Goal: Task Accomplishment & Management: Complete application form

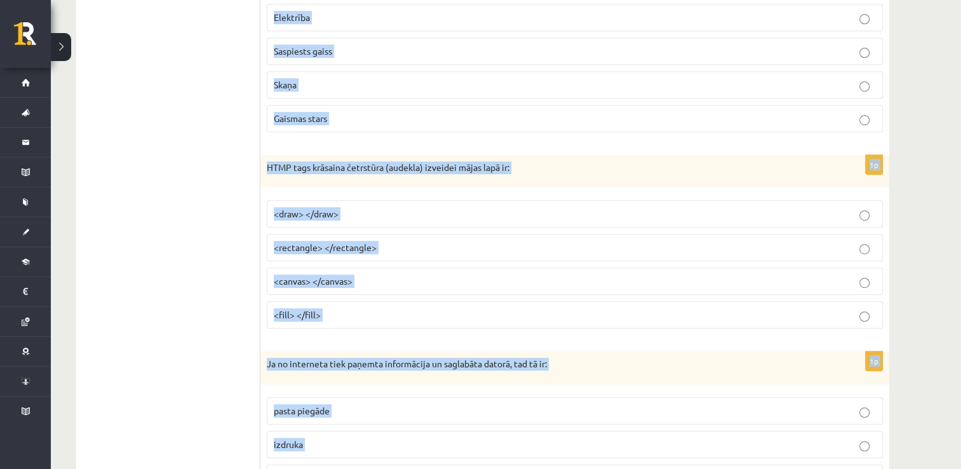
scroll to position [5825, 0]
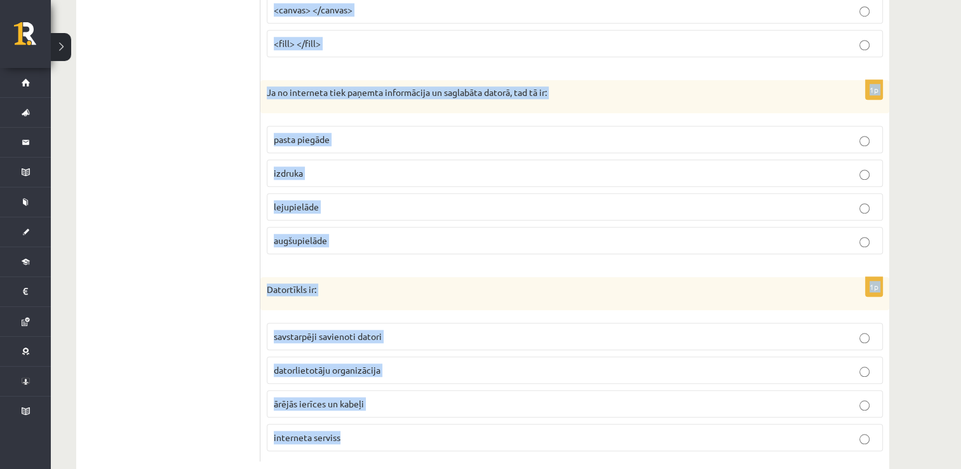
drag, startPoint x: 265, startPoint y: 257, endPoint x: 460, endPoint y: 491, distance: 304.4
copy form "Lorem - Ipsu dol sitam consect adipiscinge sedd eius tempori, ut L1 etdol magna…"
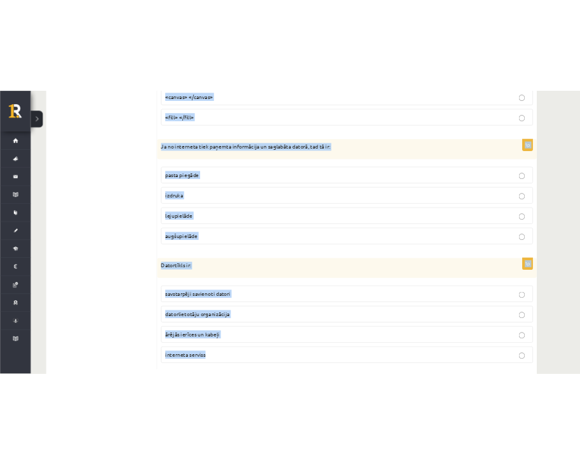
scroll to position [5756, 0]
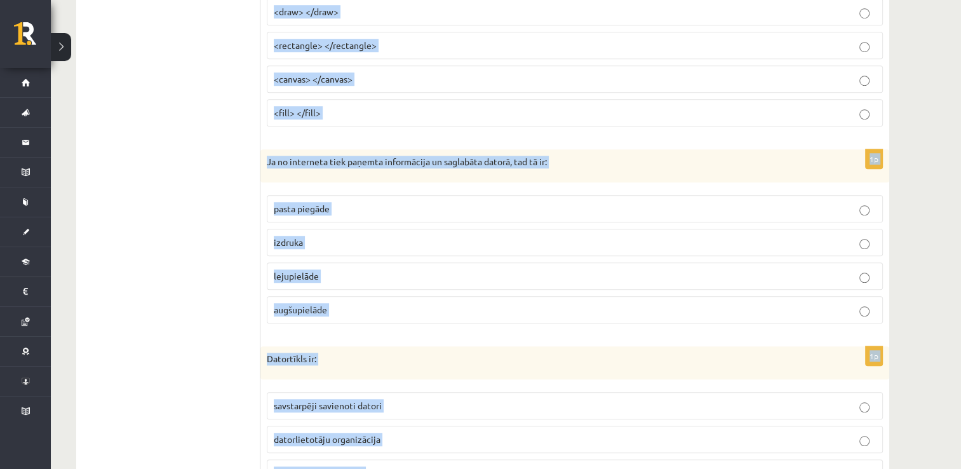
click at [627, 65] on label "<canvas> </canvas>" at bounding box center [575, 78] width 616 height 27
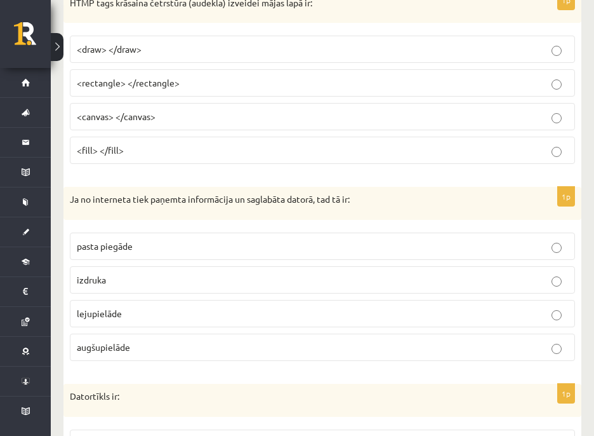
drag, startPoint x: 231, startPoint y: 104, endPoint x: 77, endPoint y: 102, distance: 153.7
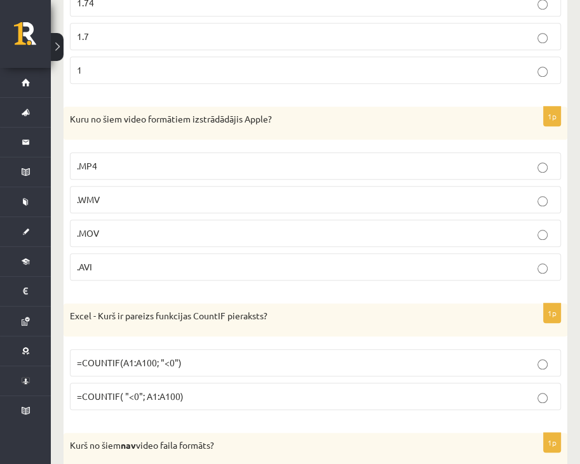
scroll to position [635, 0]
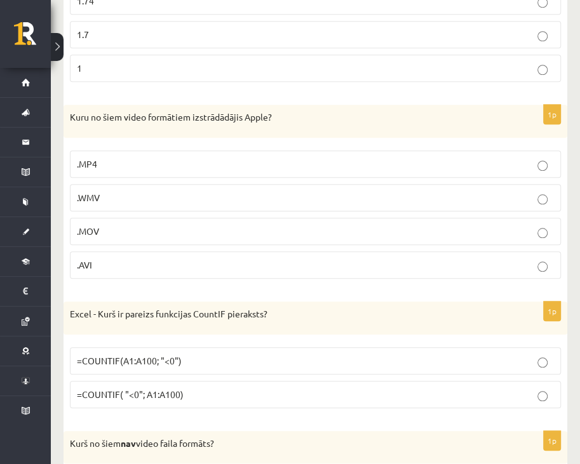
click at [535, 356] on p "=COUNTIF(A1:A100; "<0")" at bounding box center [315, 360] width 477 height 13
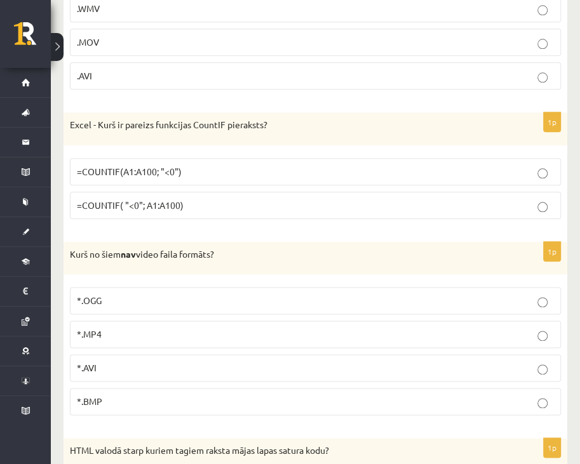
scroll to position [834, 0]
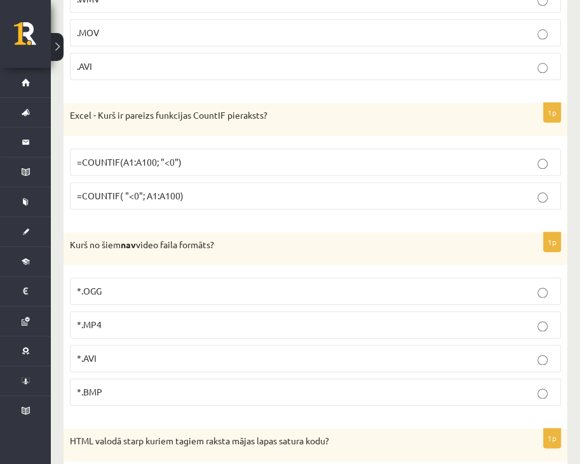
click at [536, 386] on p "*.BMP" at bounding box center [315, 391] width 477 height 13
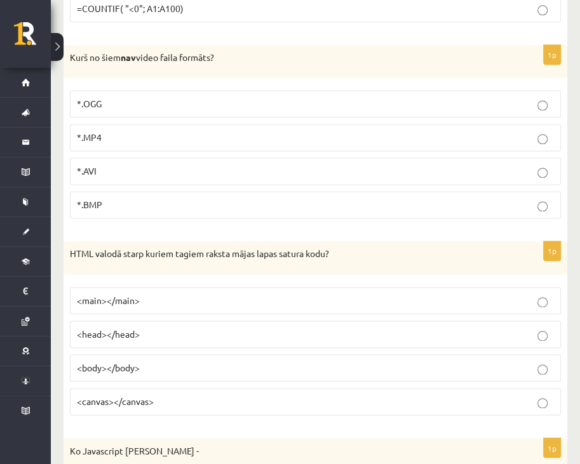
scroll to position [1023, 0]
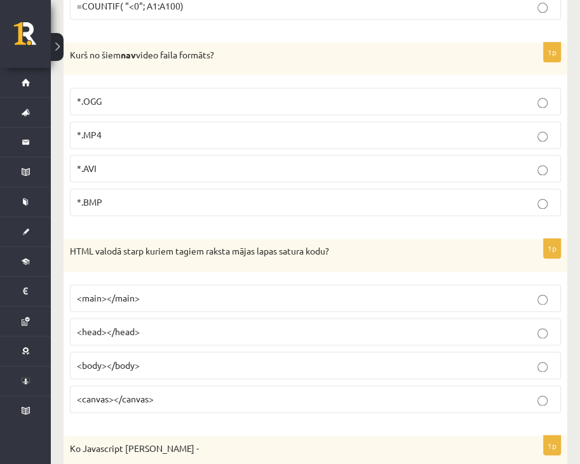
click at [533, 359] on p "<body></body>" at bounding box center [315, 365] width 477 height 13
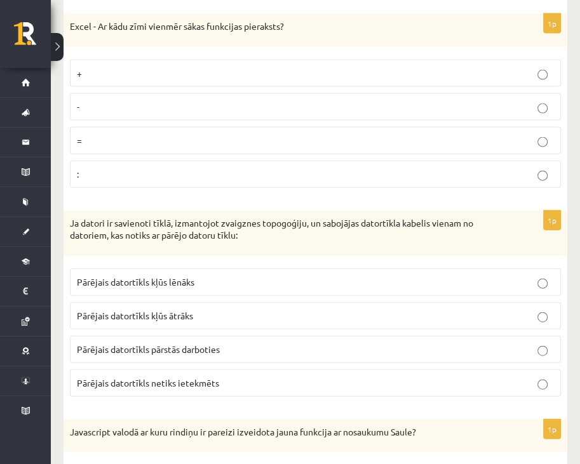
scroll to position [1662, 0]
click at [533, 376] on p "Pārējais datortīkls netiks ietekmēts" at bounding box center [315, 382] width 477 height 13
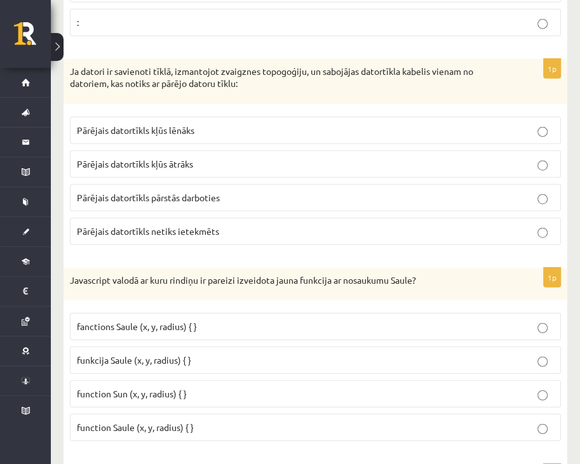
scroll to position [1813, 0]
click at [526, 414] on label "function Saule (x, y, radius) { }" at bounding box center [315, 427] width 491 height 27
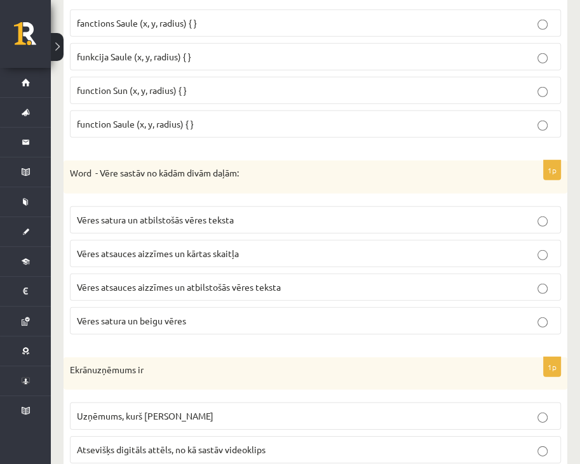
scroll to position [2116, 0]
click at [521, 281] on p "Vēres atsauces aizzīmes un atbilstošās vēres teksta" at bounding box center [315, 287] width 477 height 13
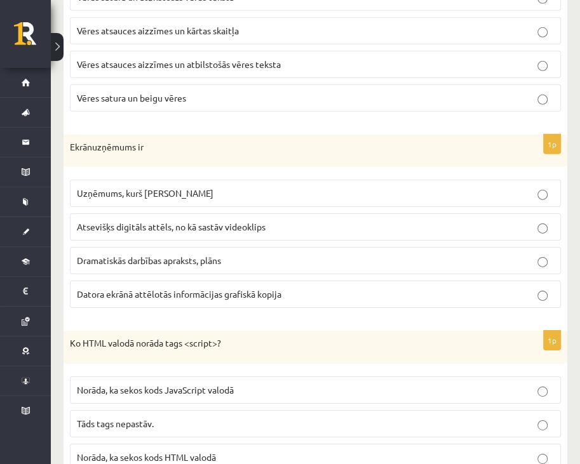
scroll to position [2340, 0]
click at [518, 287] on p "Datora ekrānā attēlotās informācijas grafiskā kopija" at bounding box center [315, 293] width 477 height 13
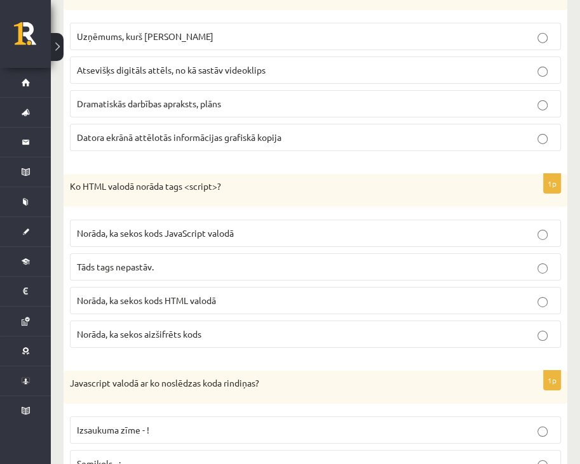
scroll to position [2497, 0]
click at [496, 269] on fieldset "Norāda, ka sekos kods JavaScript valodā Tāds tags nepastāv. Norāda, ka sekos ko…" at bounding box center [315, 282] width 491 height 138
click at [508, 293] on p "Norāda, ka sekos kods HTML valodā" at bounding box center [315, 299] width 477 height 13
click at [500, 193] on div "Ko HTML valodā norāda tags <script>?" at bounding box center [314, 189] width 503 height 33
click at [513, 226] on p "Norāda, ka sekos kods JavaScript valodā" at bounding box center [315, 232] width 477 height 13
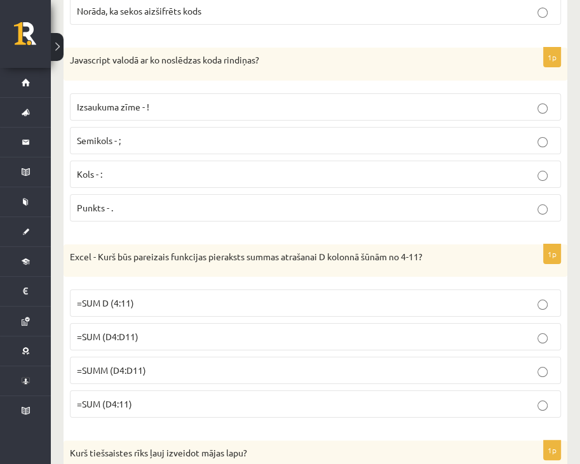
scroll to position [2870, 0]
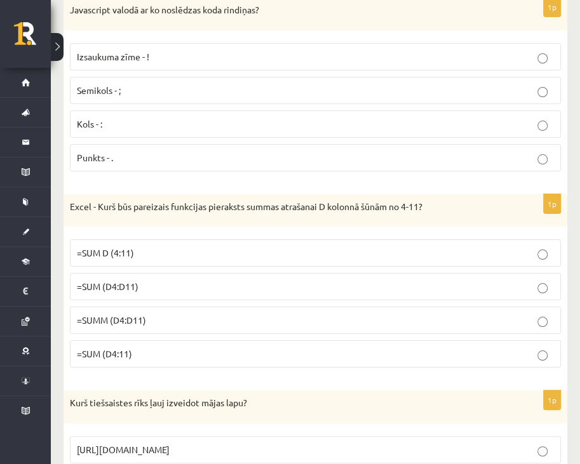
click at [516, 314] on p "=SUMM (D4:D11)" at bounding box center [315, 320] width 477 height 13
click at [551, 347] on p "=SUM (D4:11)" at bounding box center [315, 353] width 477 height 13
click at [540, 257] on fieldset "=SUM D (4:11) =SUM (D4:D11) =SUMM (D4:D11) =SUM (D4:11)" at bounding box center [315, 302] width 491 height 138
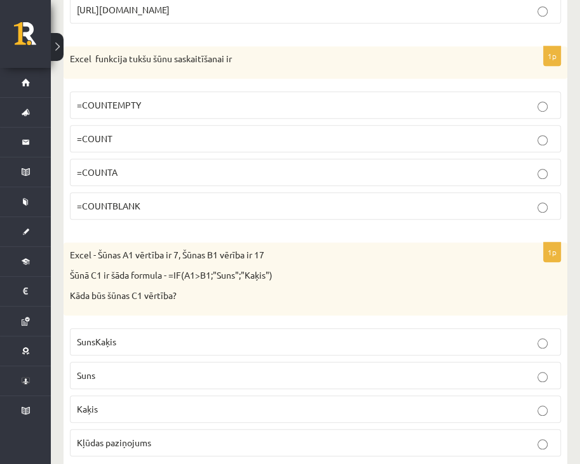
scroll to position [3421, 0]
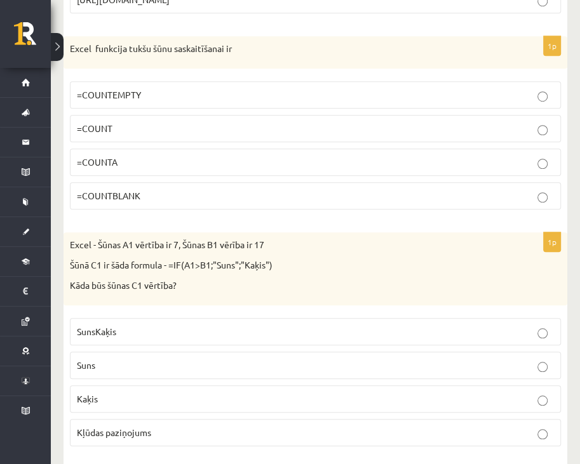
click at [544, 392] on label "Kaķis" at bounding box center [315, 398] width 491 height 27
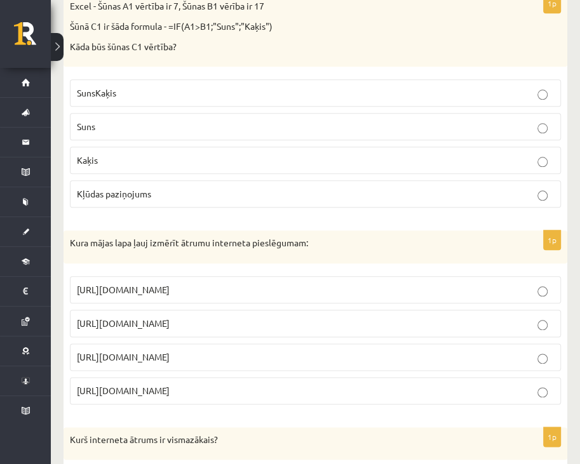
scroll to position [3660, 0]
click at [490, 309] on label "[URL][DOMAIN_NAME]" at bounding box center [315, 322] width 491 height 27
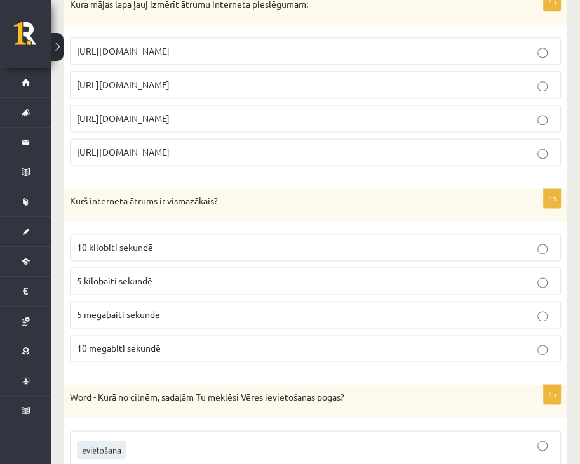
scroll to position [3907, 0]
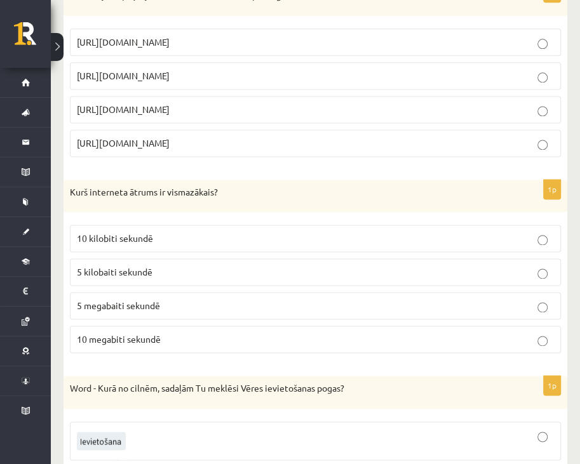
click at [485, 333] on p "10 megabiti sekundē" at bounding box center [315, 339] width 477 height 13
click at [502, 232] on p "10 kilobiti sekundē" at bounding box center [315, 238] width 477 height 13
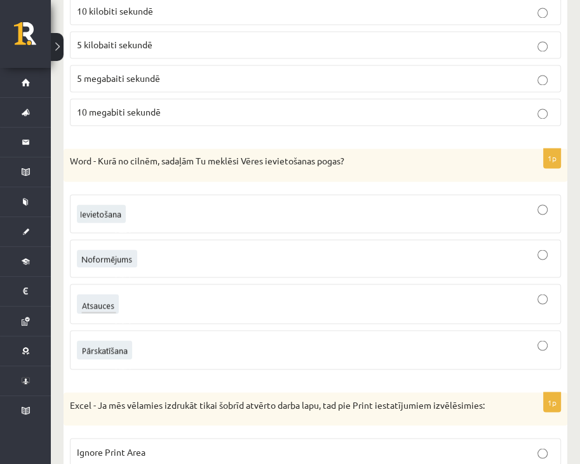
scroll to position [4135, 0]
click at [531, 201] on div at bounding box center [315, 213] width 477 height 25
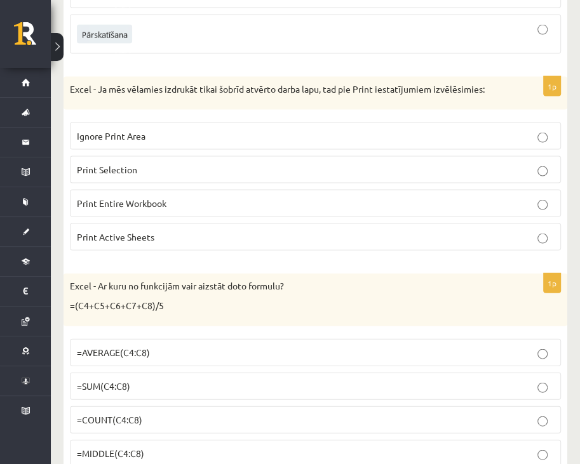
scroll to position [4452, 0]
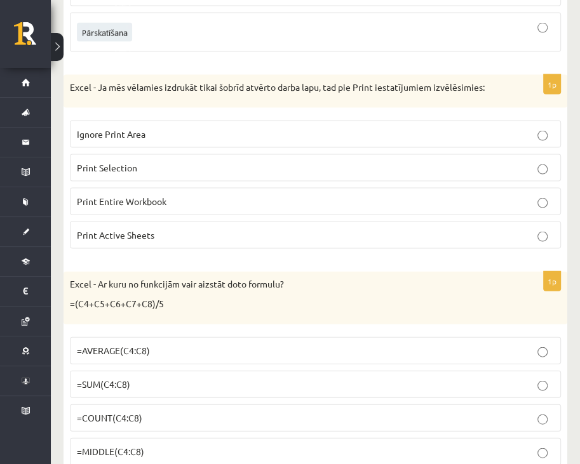
click at [512, 222] on label "Print Active Sheets" at bounding box center [315, 235] width 491 height 27
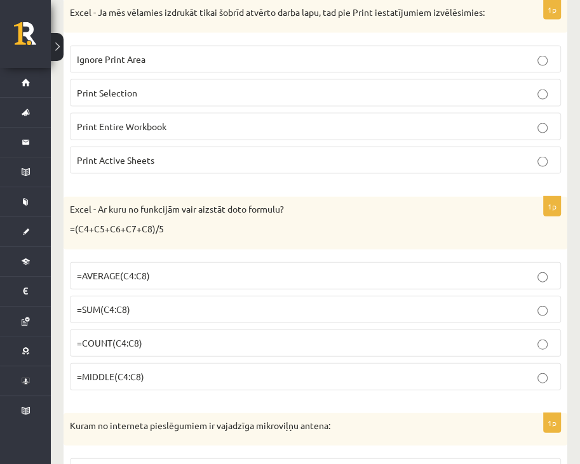
scroll to position [4528, 0]
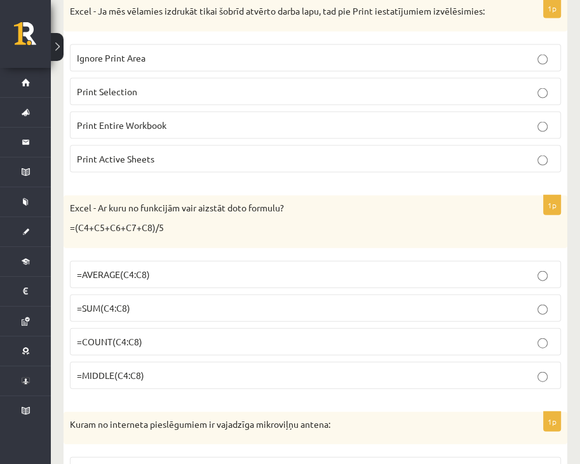
click at [448, 268] on p "=AVERAGE(C4:C8)" at bounding box center [315, 274] width 477 height 13
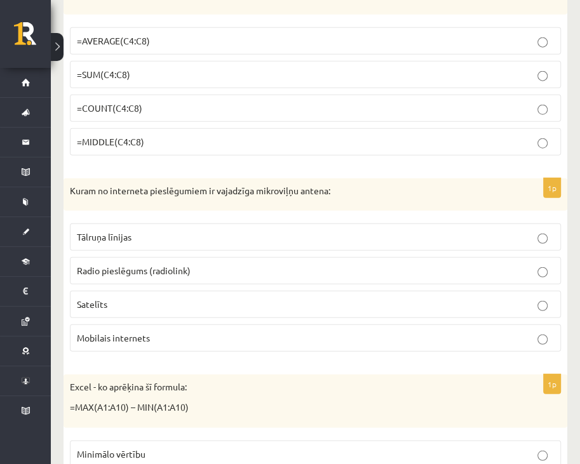
scroll to position [4778, 0]
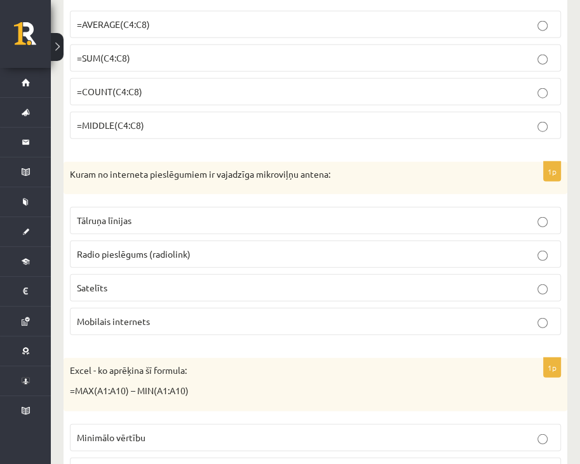
click at [451, 274] on label "Satelīts" at bounding box center [315, 287] width 491 height 27
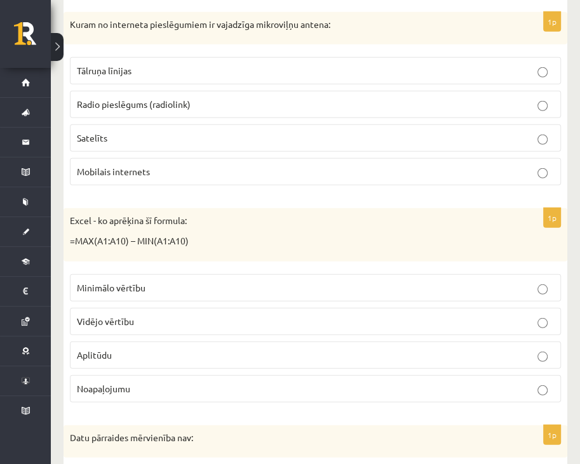
scroll to position [4935, 0]
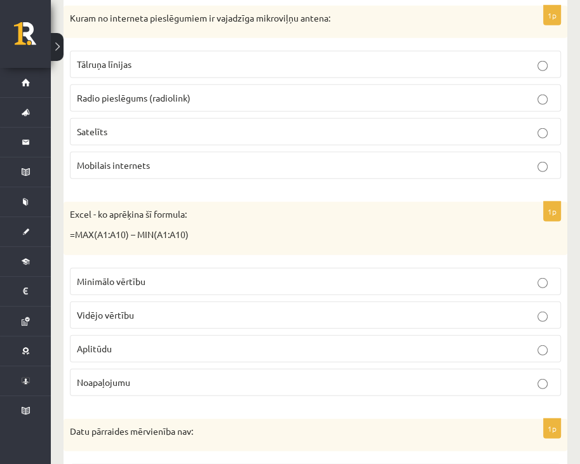
click at [470, 335] on label "Aplitūdu" at bounding box center [315, 348] width 491 height 27
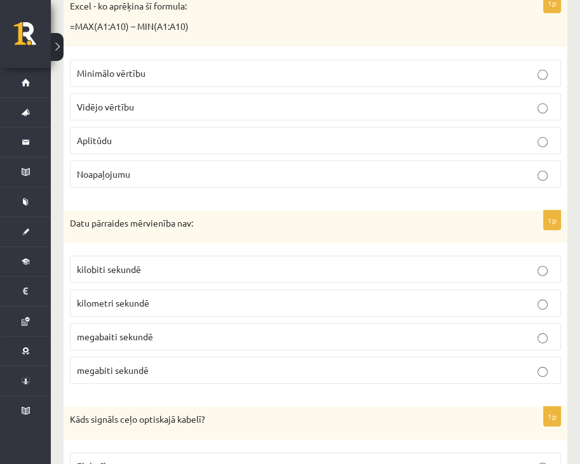
scroll to position [5161, 0]
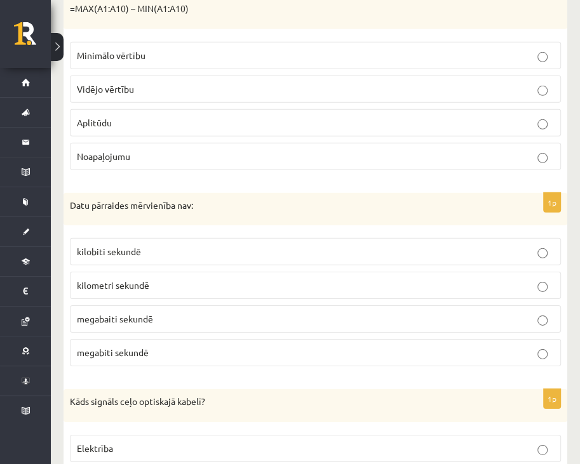
click at [495, 279] on p "kilometri sekundē" at bounding box center [315, 285] width 477 height 13
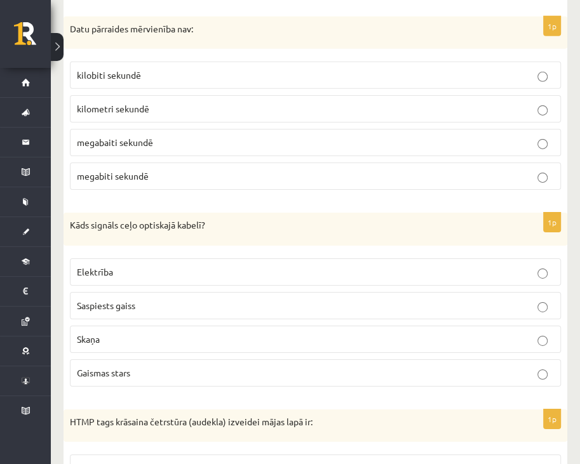
scroll to position [5346, 0]
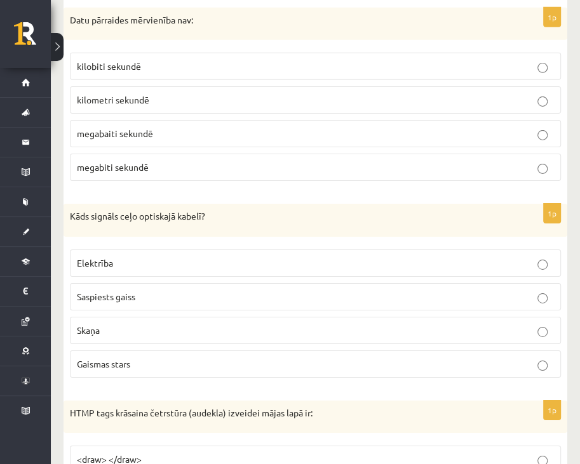
click at [458, 357] on p "Gaismas stars" at bounding box center [315, 363] width 477 height 13
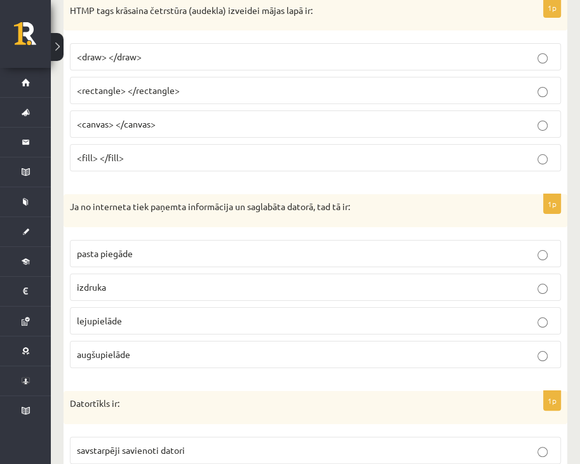
scroll to position [5750, 0]
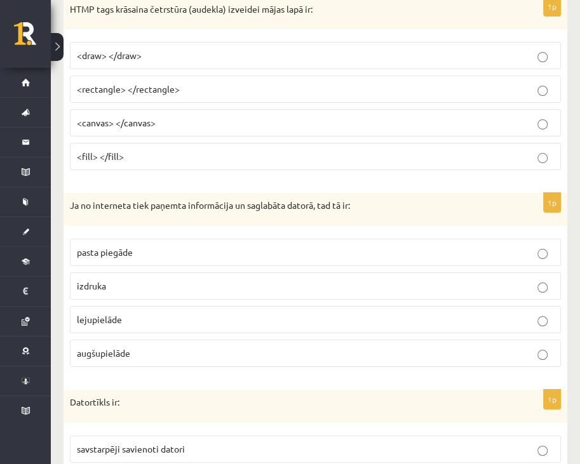
click at [462, 313] on p "lejupielāde" at bounding box center [315, 319] width 477 height 13
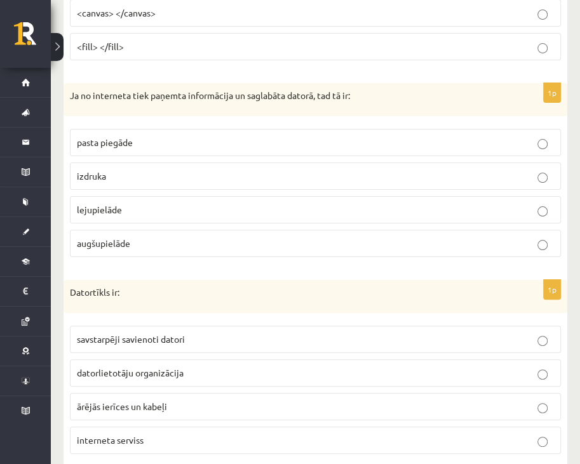
scroll to position [5861, 0]
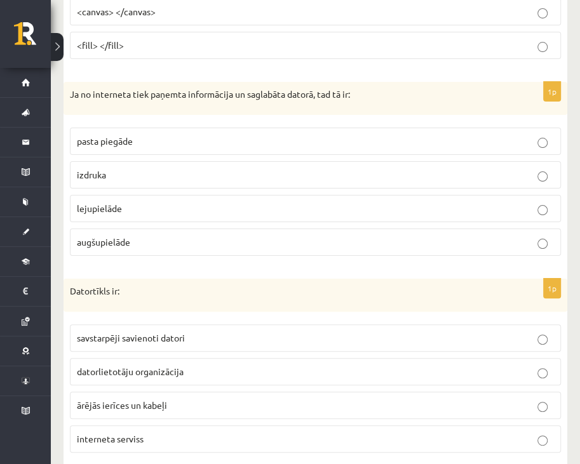
click at [439, 331] on p "savstarpēji savienoti datori" at bounding box center [315, 337] width 477 height 13
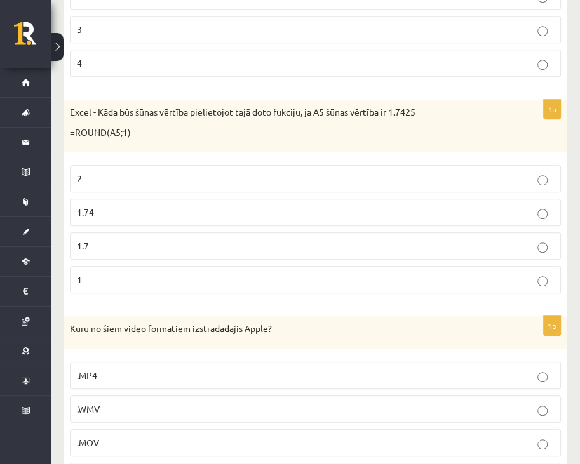
scroll to position [0, 0]
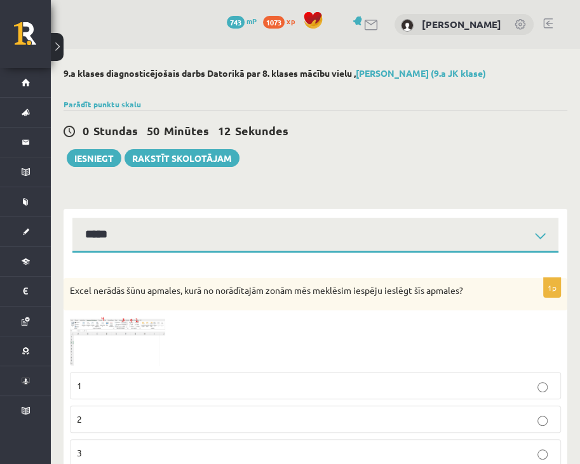
click at [123, 340] on span at bounding box center [118, 347] width 20 height 20
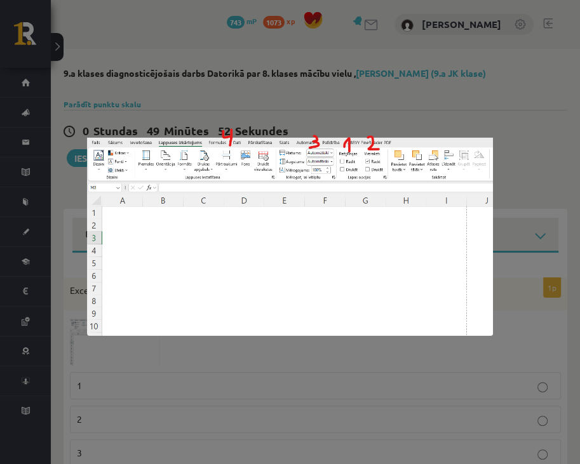
click at [126, 425] on div at bounding box center [290, 232] width 580 height 464
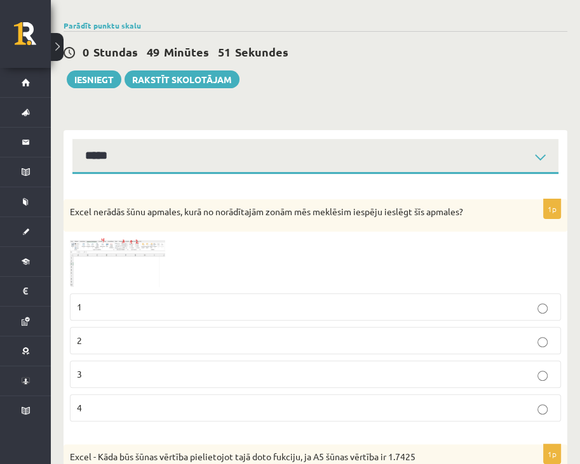
scroll to position [66, 0]
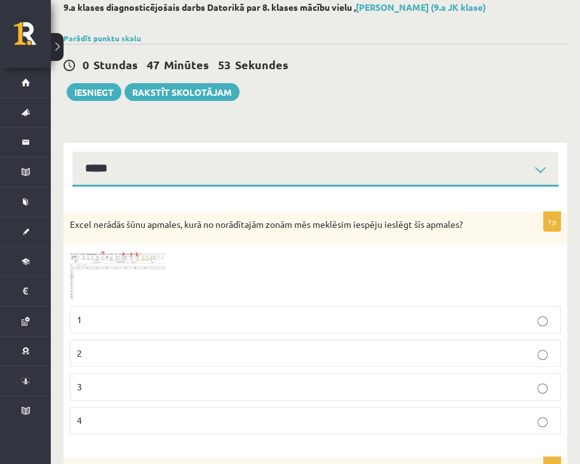
click at [402, 333] on fieldset "1 2 3 4" at bounding box center [315, 369] width 491 height 138
click at [412, 324] on p "1" at bounding box center [315, 319] width 477 height 13
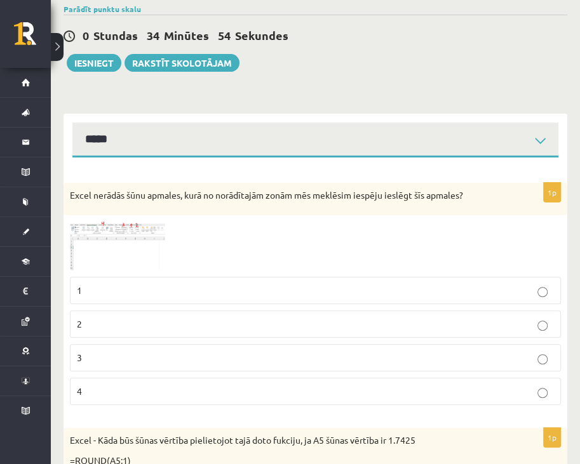
scroll to position [39, 0]
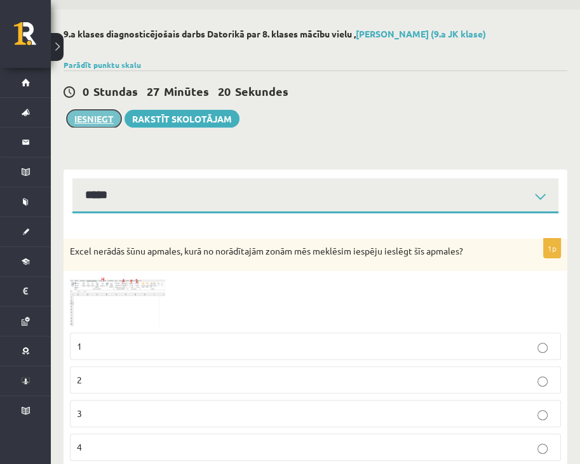
click at [101, 114] on button "Iesniegt" at bounding box center [94, 119] width 55 height 18
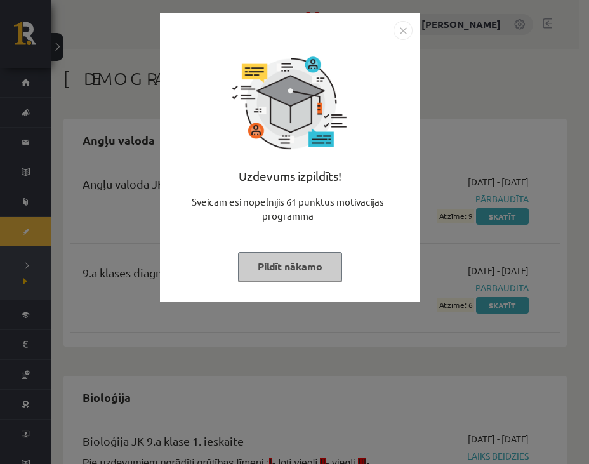
click at [315, 265] on button "Pildīt nākamo" at bounding box center [290, 266] width 104 height 29
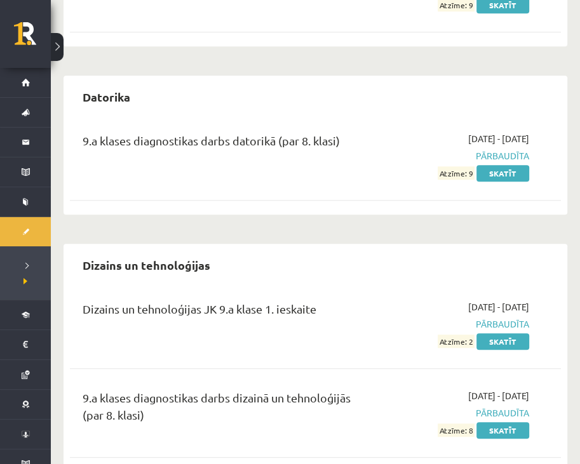
scroll to position [571, 0]
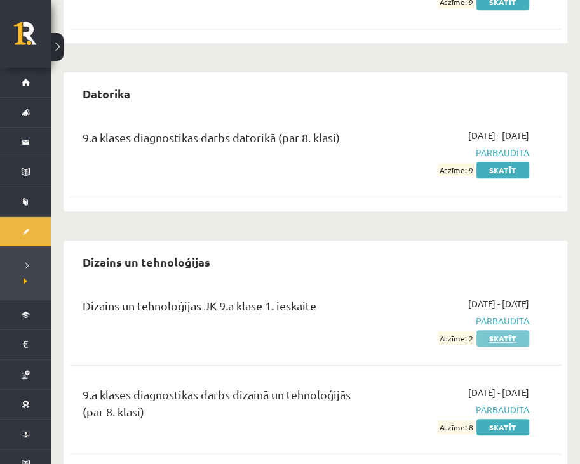
click at [502, 340] on link "Skatīt" at bounding box center [502, 338] width 53 height 17
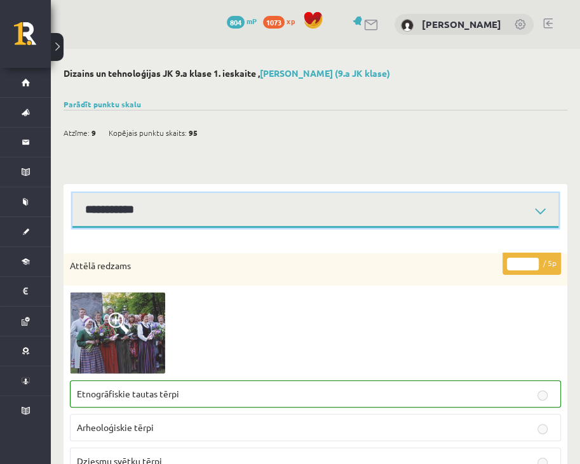
click at [546, 210] on select "**********" at bounding box center [315, 210] width 486 height 35
click at [72, 193] on select "**********" at bounding box center [315, 210] width 486 height 35
drag, startPoint x: 447, startPoint y: 238, endPoint x: 390, endPoint y: 228, distance: 58.0
select select "**********"
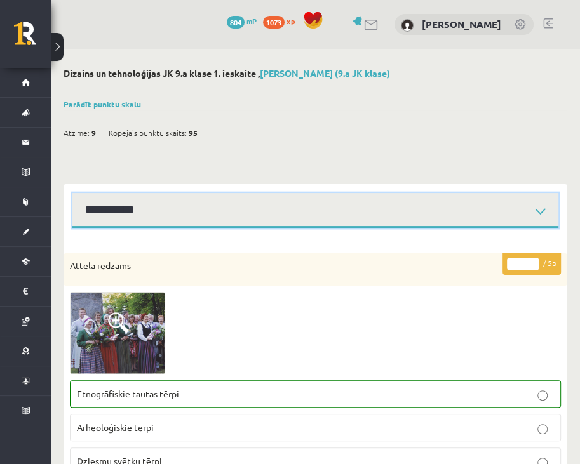
click at [72, 193] on select "**********" at bounding box center [315, 210] width 486 height 35
